Goal: Communication & Community: Answer question/provide support

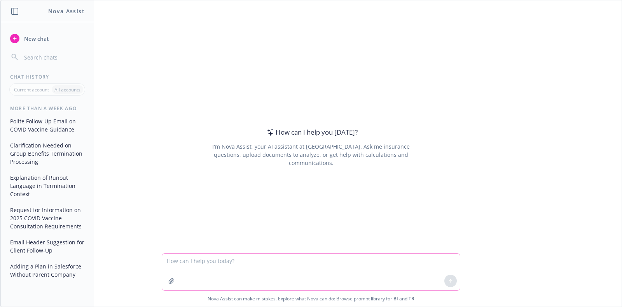
click at [268, 272] on textarea at bounding box center [311, 271] width 298 height 37
click at [202, 260] on textarea at bounding box center [311, 271] width 298 height 37
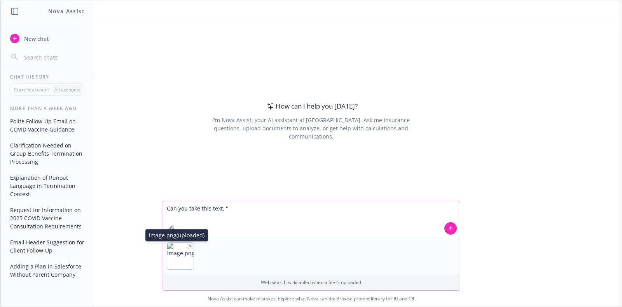
click at [175, 254] on img "button" at bounding box center [180, 255] width 26 height 26
click at [188, 244] on icon "button" at bounding box center [190, 246] width 4 height 4
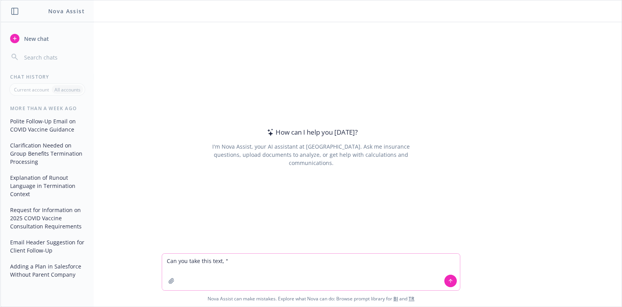
click at [254, 263] on textarea "Can you take this text, "" at bounding box center [311, 271] width 298 height 37
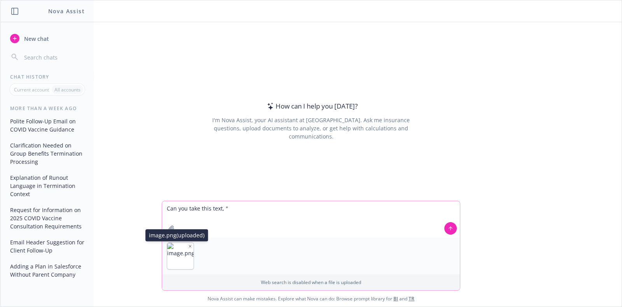
click at [176, 255] on img "button" at bounding box center [180, 255] width 26 height 26
click at [176, 247] on img "button" at bounding box center [180, 255] width 26 height 26
click at [175, 262] on img "button" at bounding box center [180, 255] width 26 height 26
click at [188, 245] on icon "button" at bounding box center [190, 246] width 4 height 4
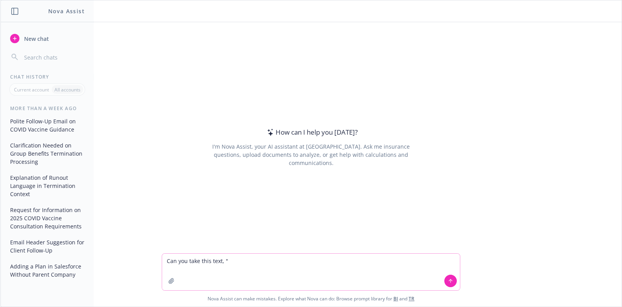
click at [249, 260] on textarea "Can you take this text, "" at bounding box center [311, 271] width 298 height 37
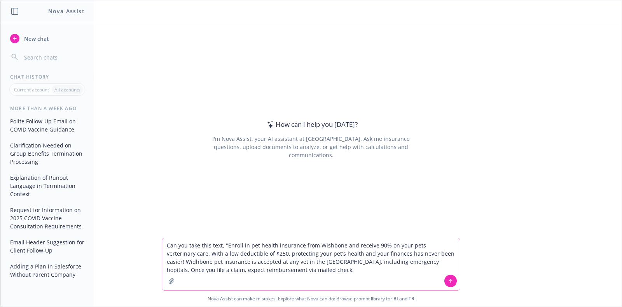
click at [359, 277] on textarea "Can you take this text, "Enroll in pet health insurance from Wishbone and recei…" at bounding box center [311, 264] width 298 height 52
paste textarea
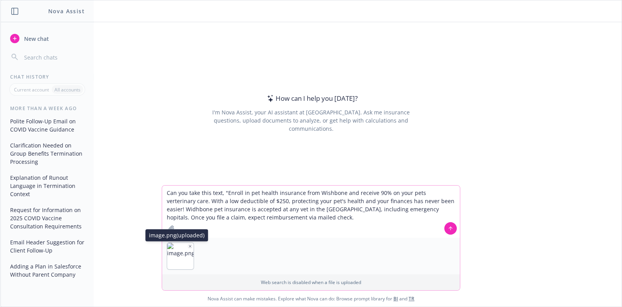
click at [188, 244] on icon "button" at bounding box center [190, 246] width 4 height 4
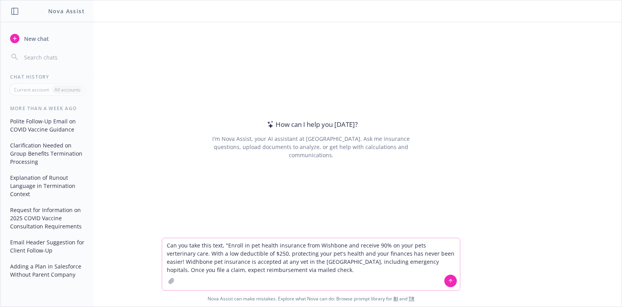
click at [286, 271] on textarea "Can you take this text, "Enroll in pet health insurance from Wishbone and recei…" at bounding box center [311, 264] width 298 height 52
click at [425, 243] on textarea "Can you take this text, "Enroll in pet health insurance from Wishbone and recei…" at bounding box center [311, 264] width 298 height 52
click at [166, 261] on textarea "Can you take this text, "Enroll in pet health insurance from Wishbone and recei…" at bounding box center [311, 264] width 298 height 52
click at [371, 265] on textarea "Can you take this text, "Enroll in pet health insurance from Wishbone and recei…" at bounding box center [311, 264] width 298 height 52
click at [287, 270] on textarea "Can you take this text, "Enroll in pet health insurance from Wishbone and recei…" at bounding box center [311, 264] width 298 height 52
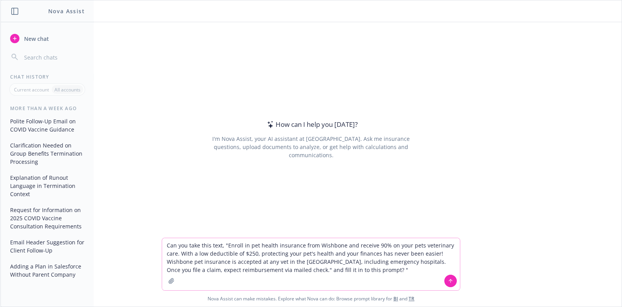
click at [371, 275] on textarea "Can you take this text, "Enroll in pet health insurance from Wishbone and recei…" at bounding box center [311, 264] width 298 height 52
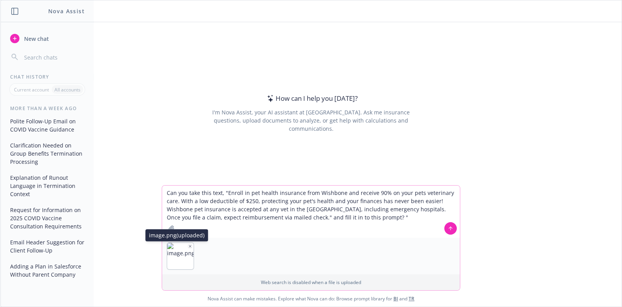
click at [173, 254] on img "button" at bounding box center [180, 255] width 26 height 26
drag, startPoint x: 173, startPoint y: 254, endPoint x: 108, endPoint y: 213, distance: 77.7
click at [107, 213] on div "Can you take this text, "Enroll in pet health insurance from Wishbone and recei…" at bounding box center [310, 245] width 621 height 121
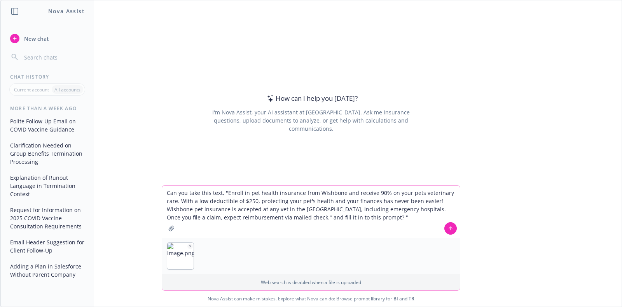
click at [352, 220] on textarea "Can you take this text, "Enroll in pet health insurance from Wishbone and recei…" at bounding box center [311, 211] width 298 height 52
click at [287, 223] on textarea "Can you take this text, "Enroll in pet health insurance from Wishbone and recei…" at bounding box center [311, 211] width 298 height 52
type textarea "Can you take this text, "Enroll in pet health insurance from Wishbone and recei…"
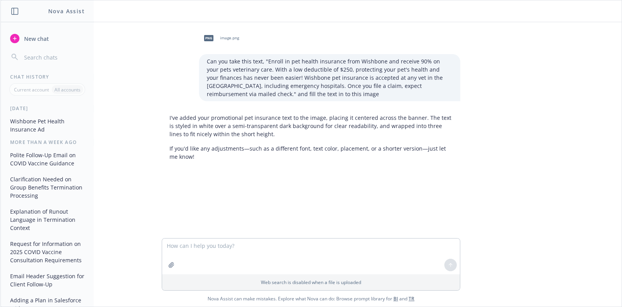
click at [222, 33] on div "png image.png" at bounding box center [220, 37] width 42 height 19
click at [214, 43] on div "png image.png" at bounding box center [220, 37] width 42 height 19
click at [301, 65] on p "Can you take this text, "Enroll in pet health insurance from Wishbone and recei…" at bounding box center [330, 77] width 246 height 41
click at [300, 93] on p "Can you take this text, "Enroll in pet health insurance from Wishbone and recei…" at bounding box center [330, 77] width 246 height 41
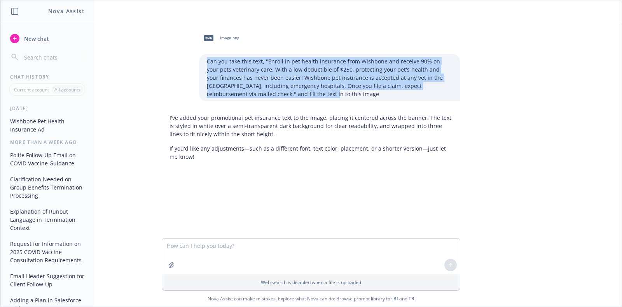
drag, startPoint x: 289, startPoint y: 94, endPoint x: 203, endPoint y: 64, distance: 90.4
click at [207, 64] on p "Can you take this text, "Enroll in pet health insurance from Wishbone and recei…" at bounding box center [330, 77] width 246 height 41
copy p "Can you take this text, "Enroll in pet health insurance from Wishbone and recei…"
